Goal: Information Seeking & Learning: Learn about a topic

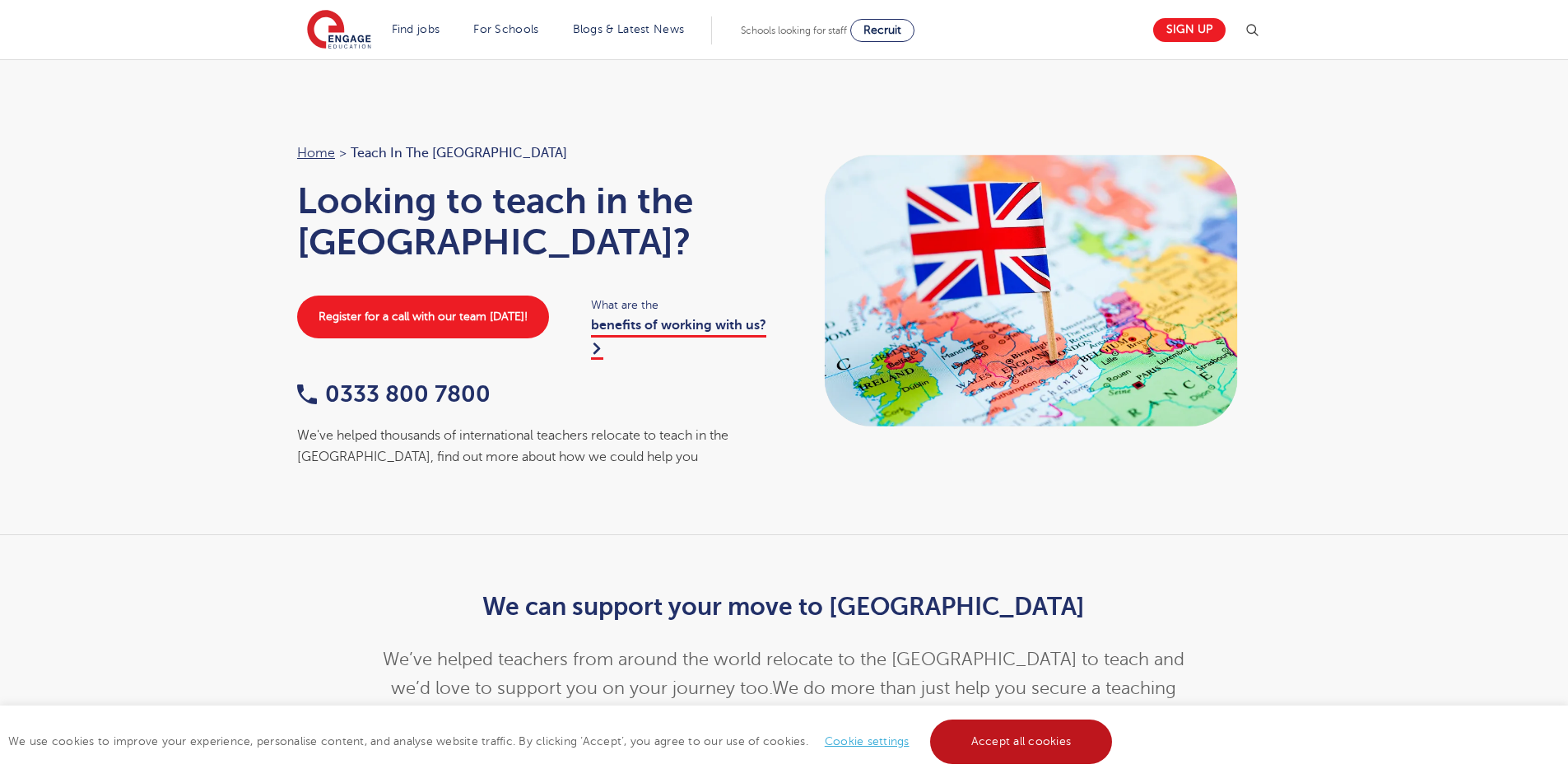
click at [1030, 743] on link "Accept all cookies" at bounding box center [1021, 742] width 182 height 44
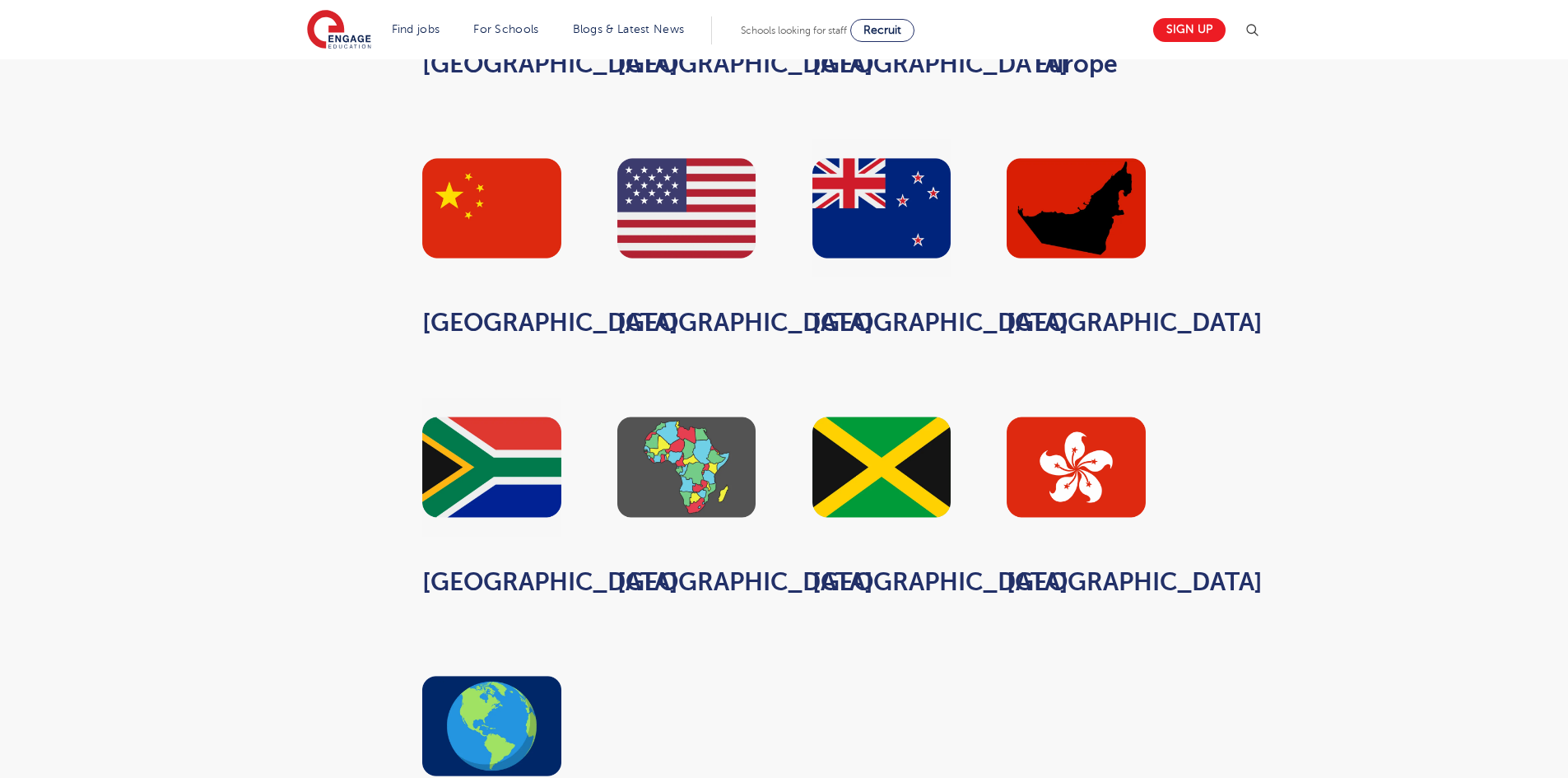
scroll to position [1317, 0]
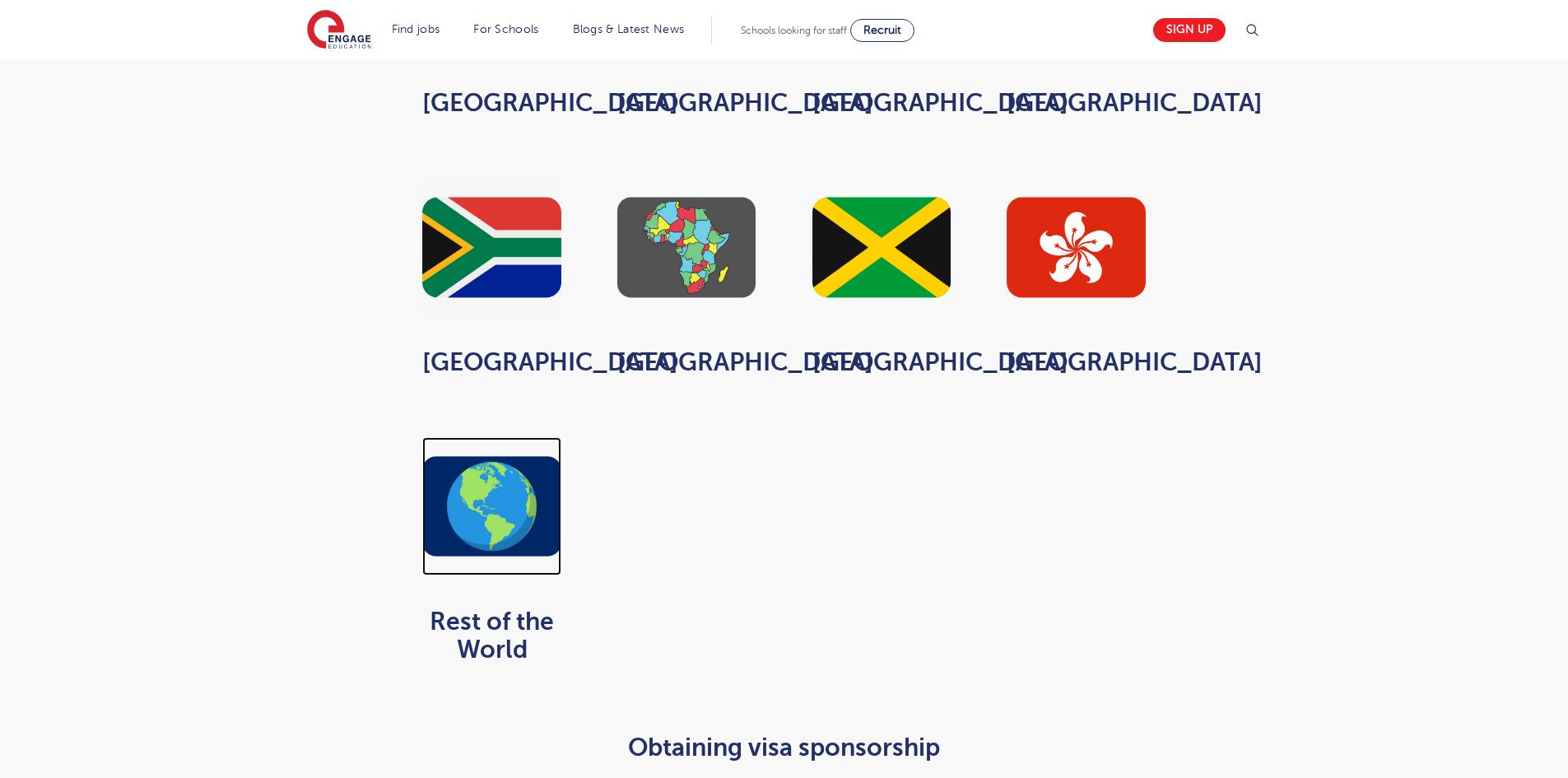
click at [512, 529] on img at bounding box center [492, 507] width 139 height 139
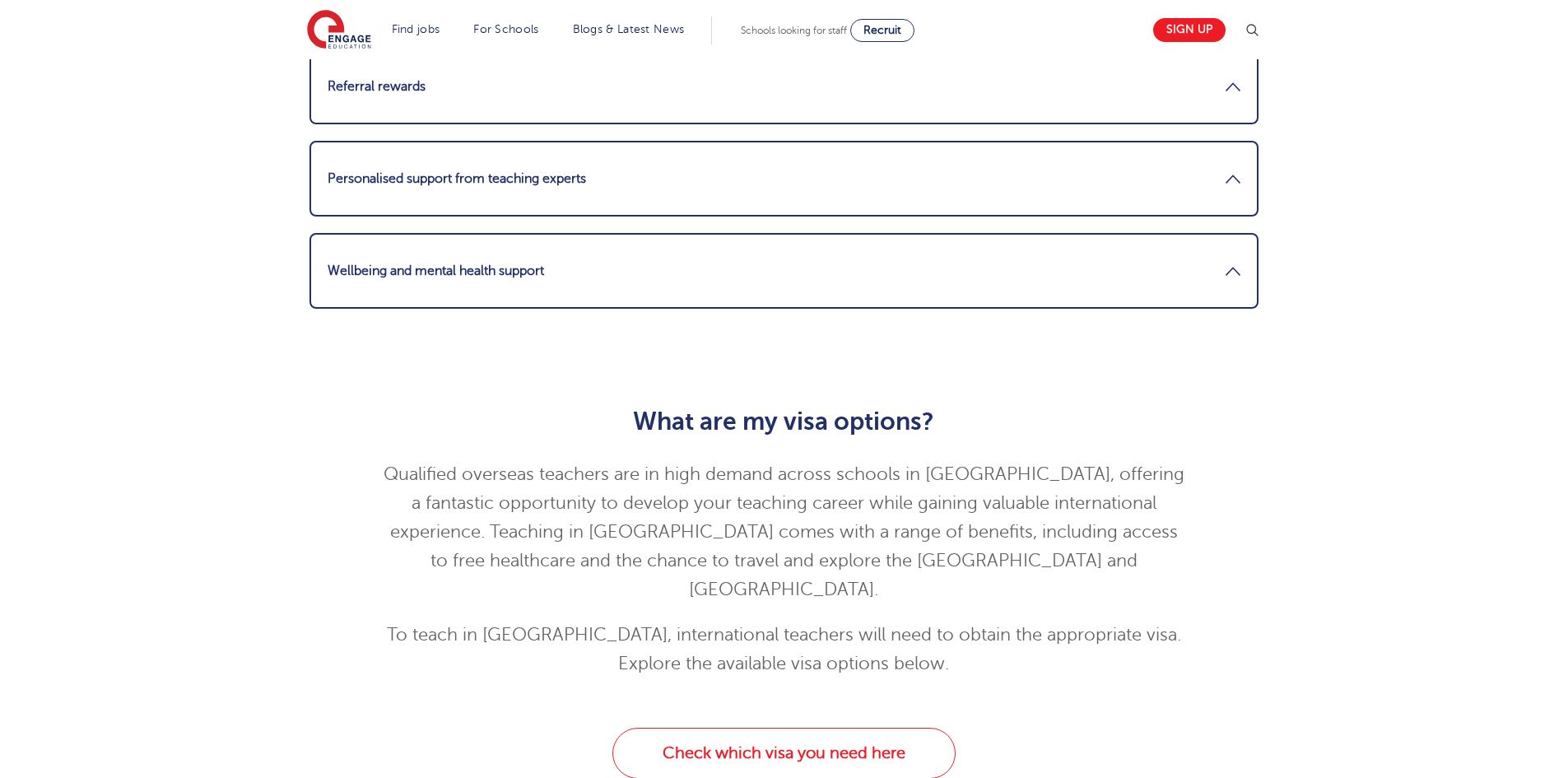
scroll to position [3292, 0]
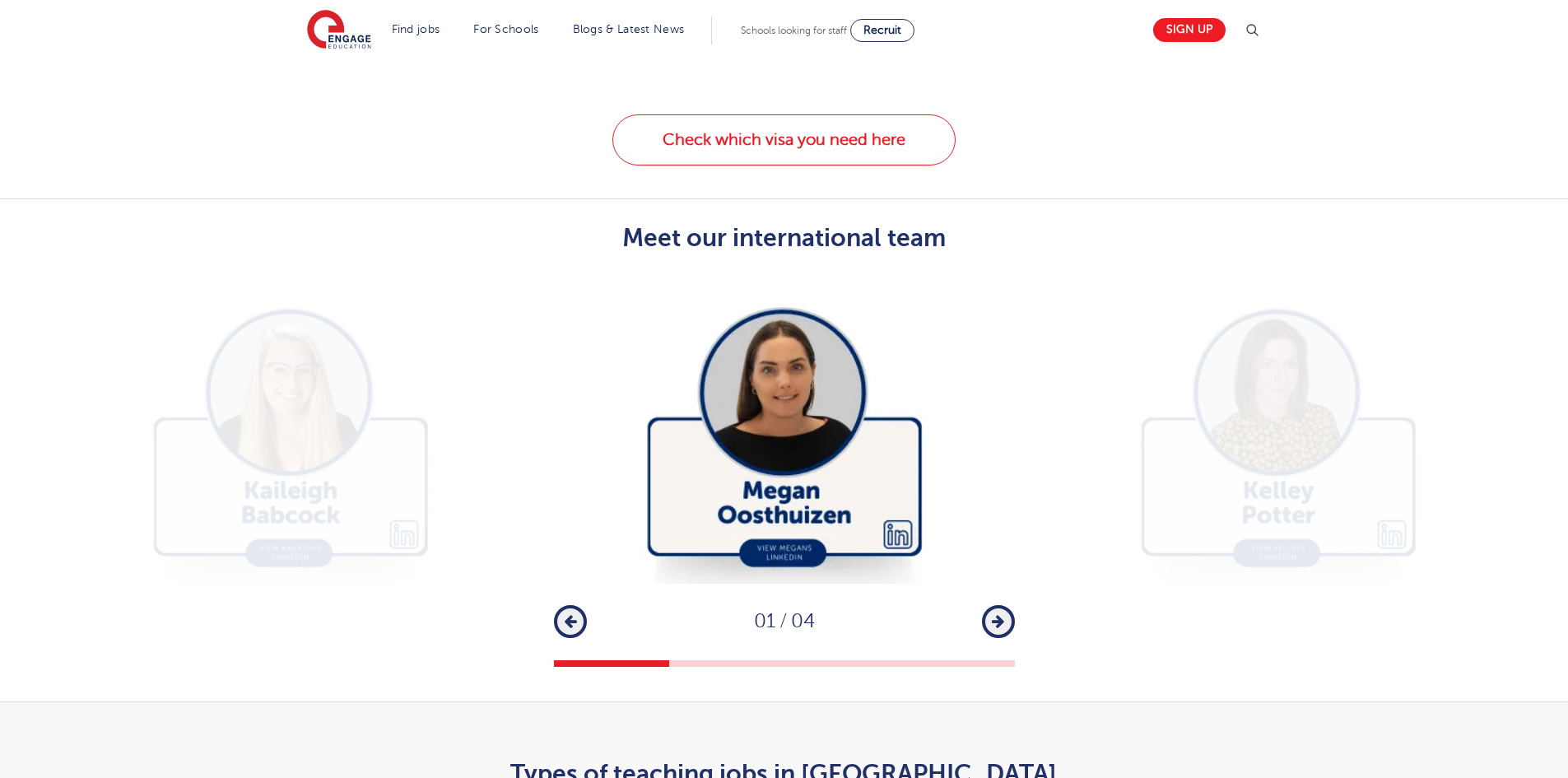
click at [994, 614] on icon "button" at bounding box center [998, 621] width 13 height 14
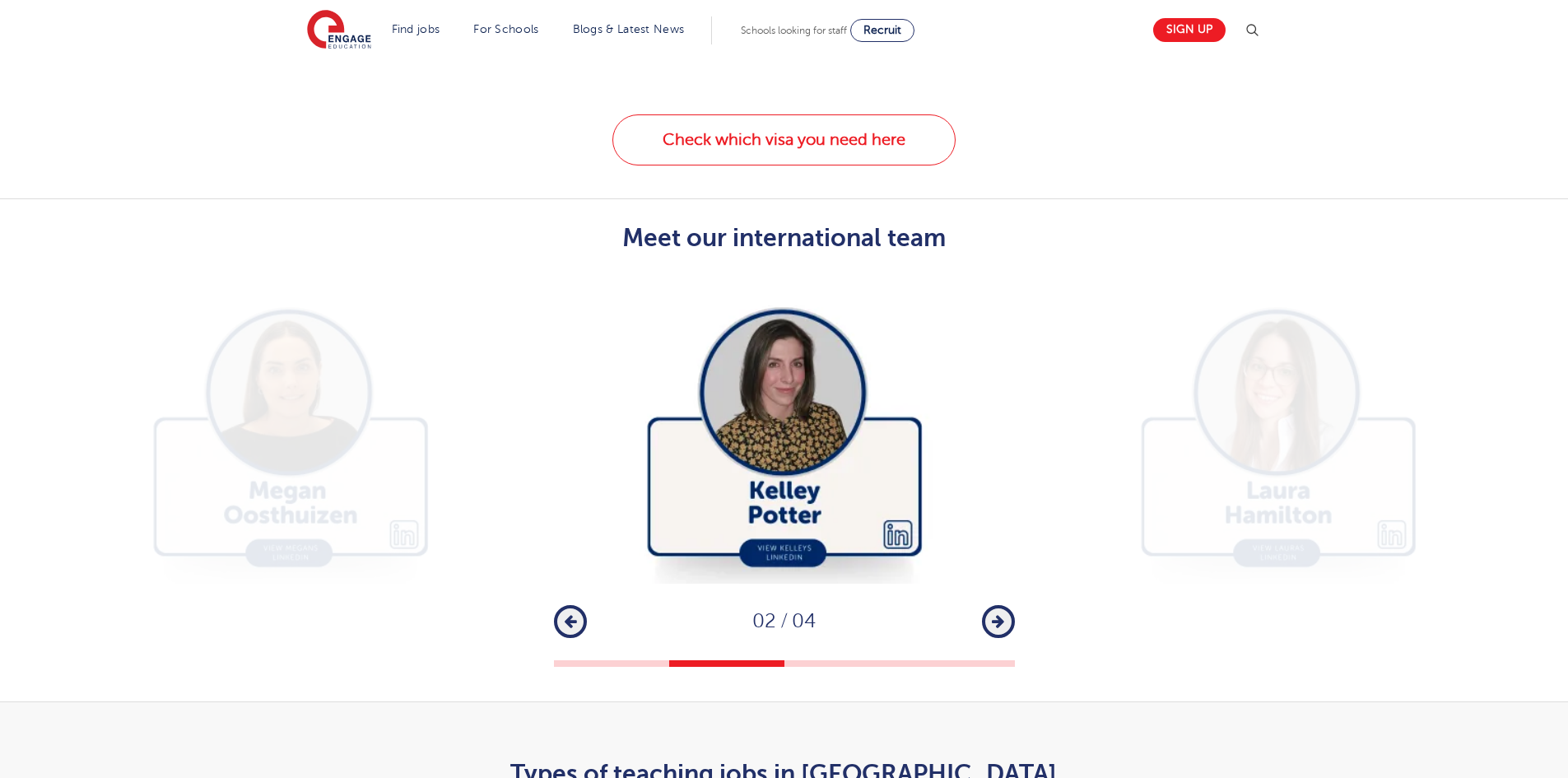
click at [575, 614] on icon "button" at bounding box center [569, 621] width 13 height 14
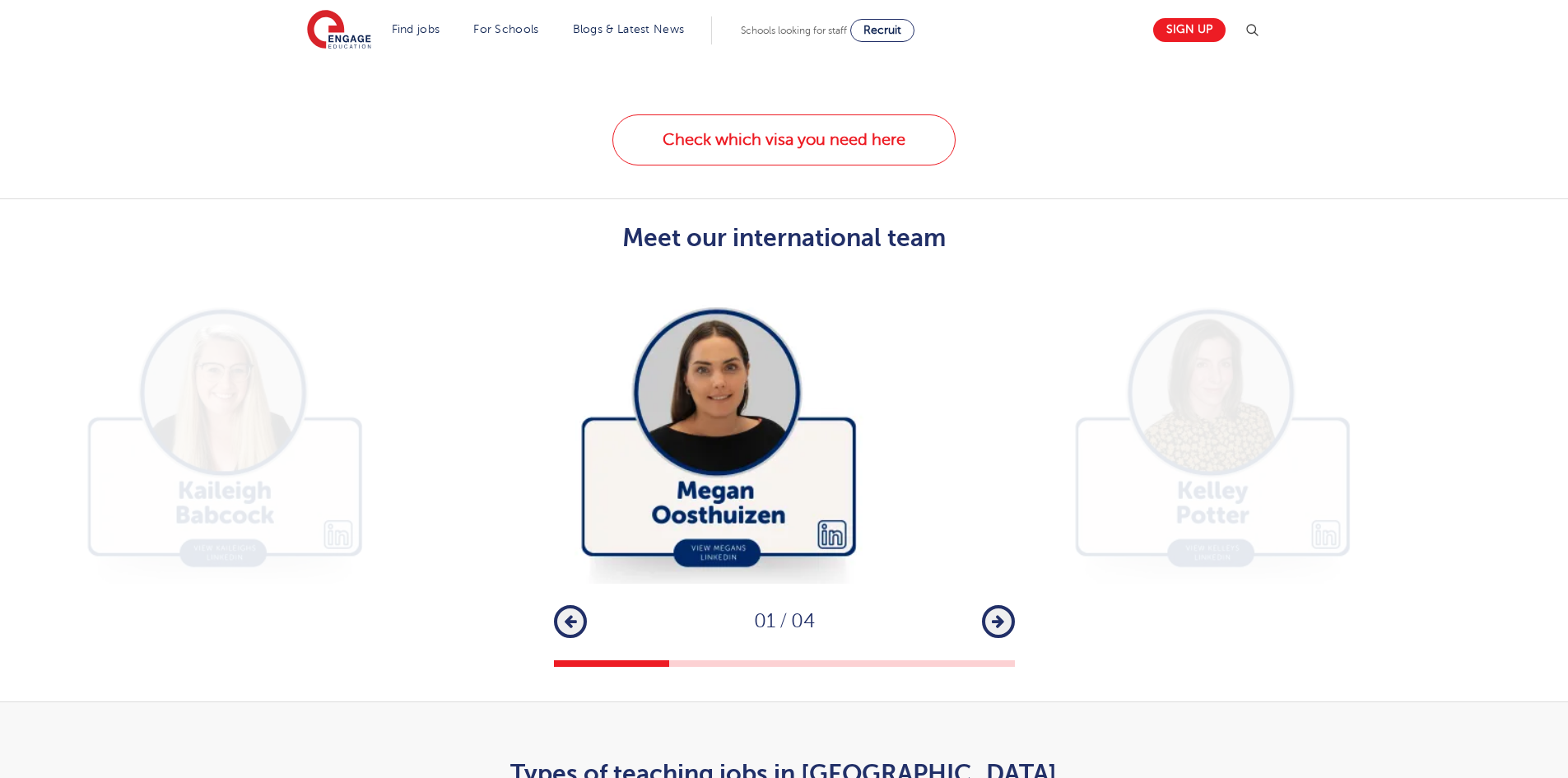
drag, startPoint x: 854, startPoint y: 484, endPoint x: 806, endPoint y: 479, distance: 48.3
click at [806, 479] on img at bounding box center [718, 430] width 461 height 307
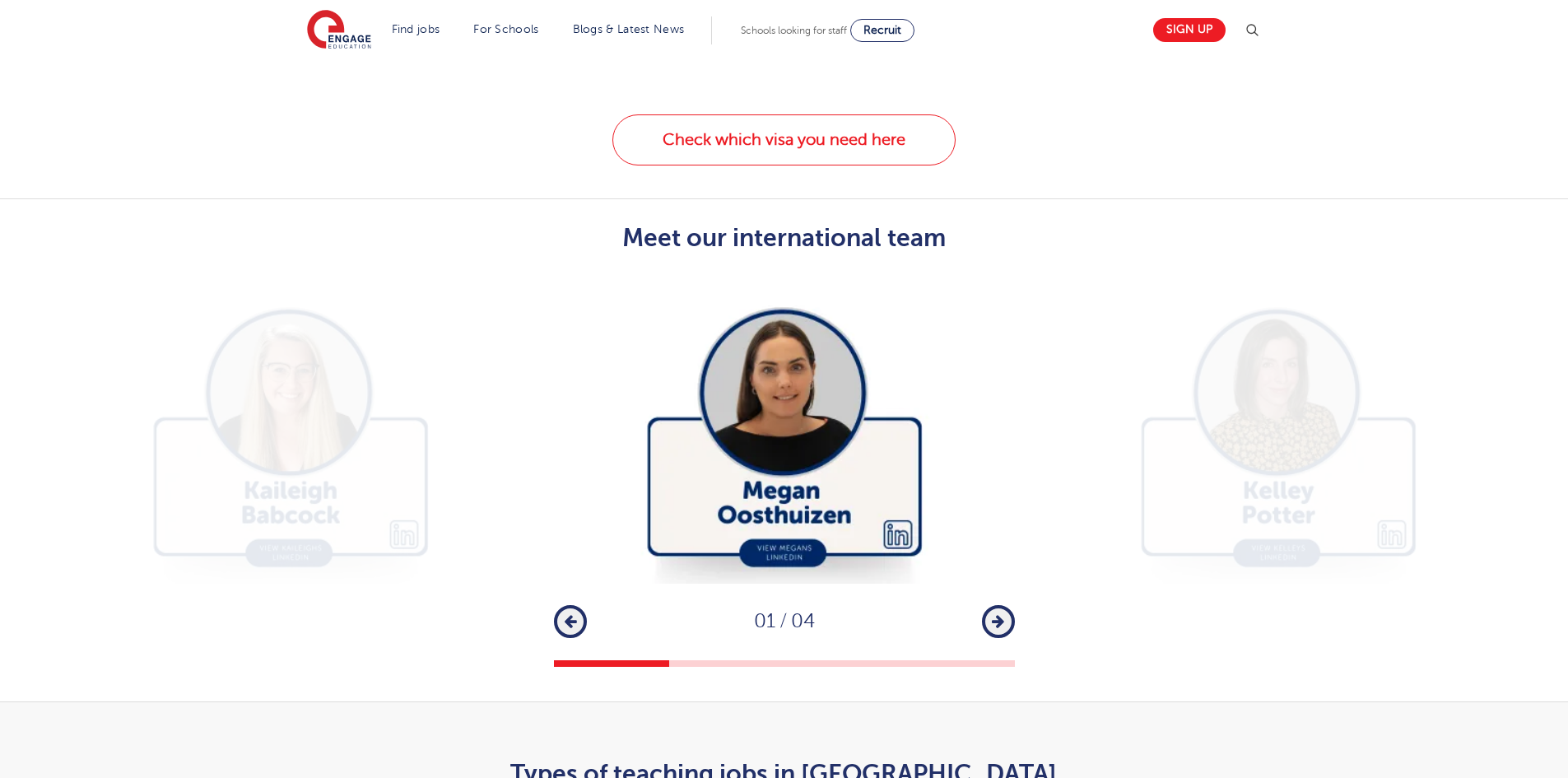
click at [1005, 605] on button "Next" at bounding box center [998, 621] width 33 height 33
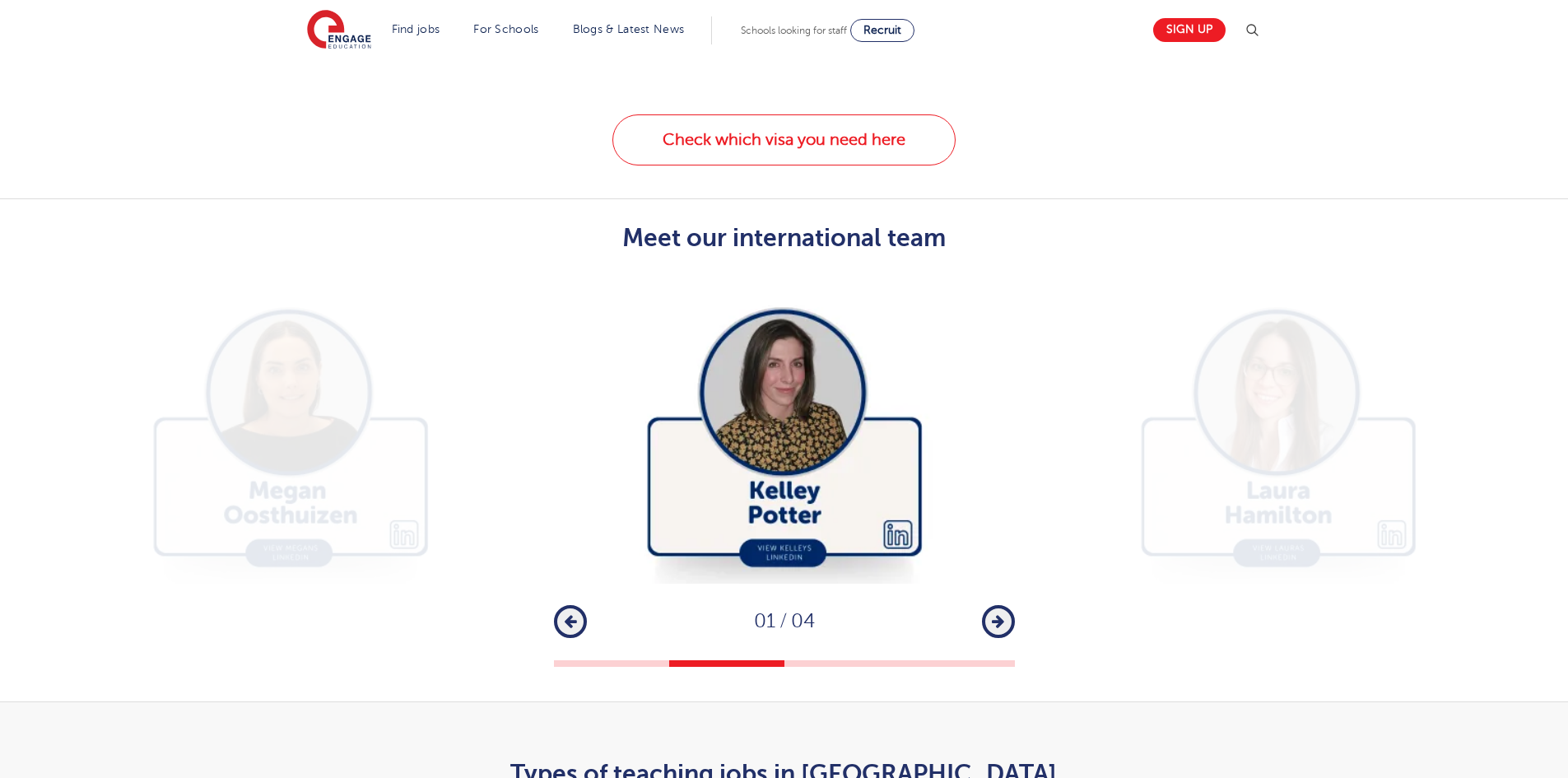
click at [1005, 605] on button "Next" at bounding box center [998, 621] width 33 height 33
click at [1006, 605] on button "Next" at bounding box center [998, 621] width 33 height 33
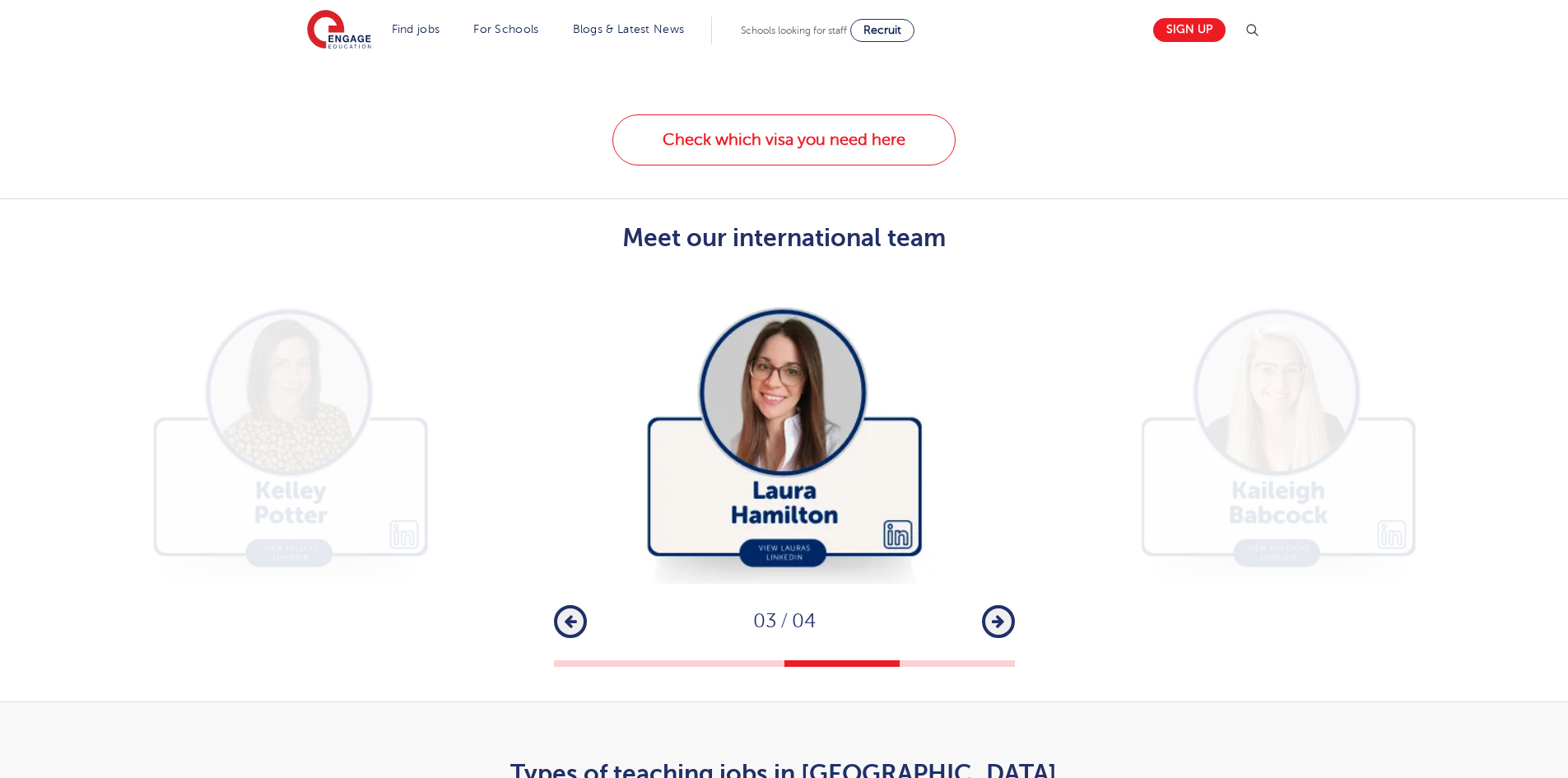
click at [1010, 605] on button "Next" at bounding box center [998, 621] width 33 height 33
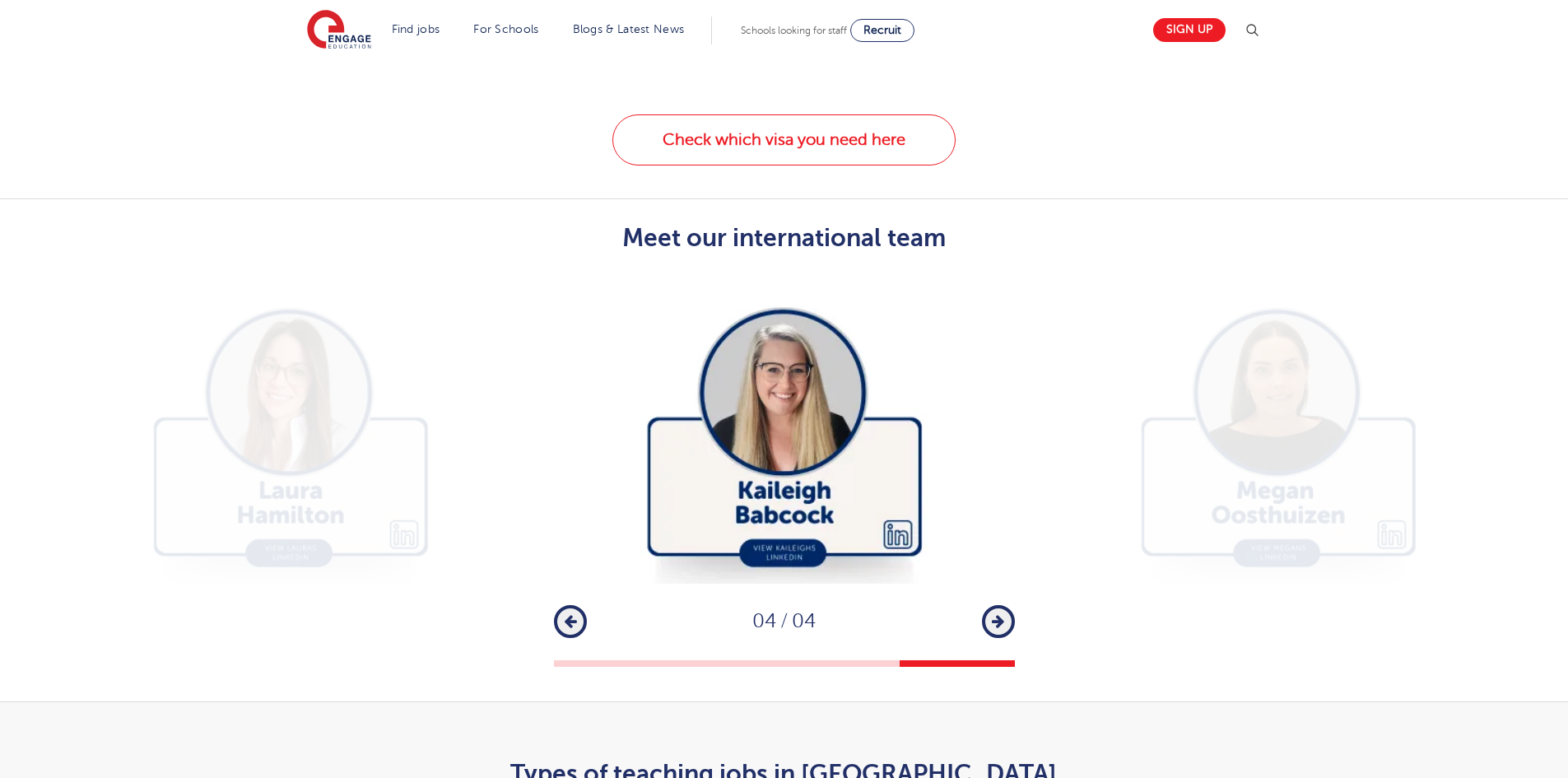
click at [1010, 605] on button "Next" at bounding box center [998, 621] width 33 height 33
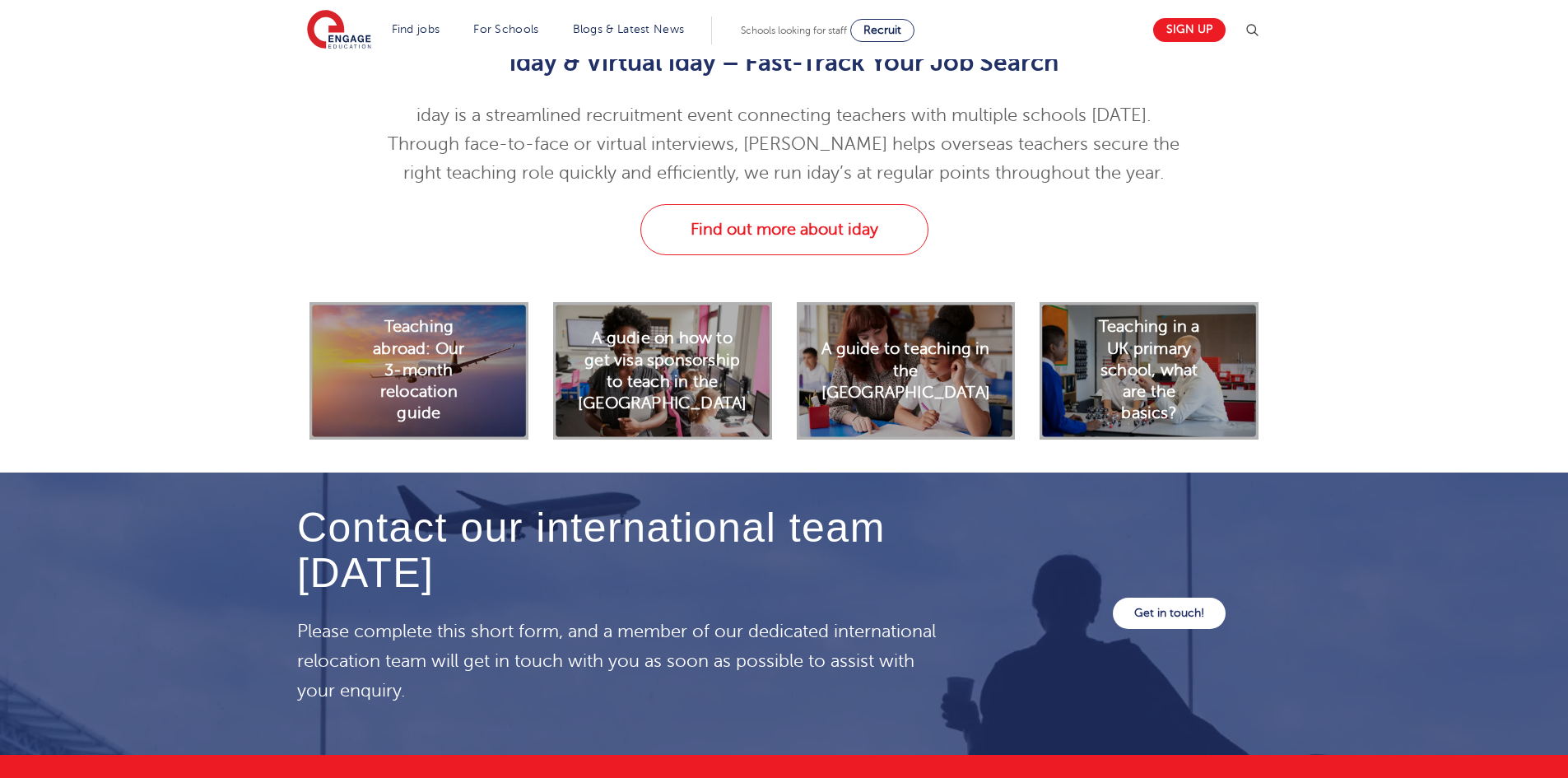
scroll to position [4993, 0]
